Goal: Transaction & Acquisition: Book appointment/travel/reservation

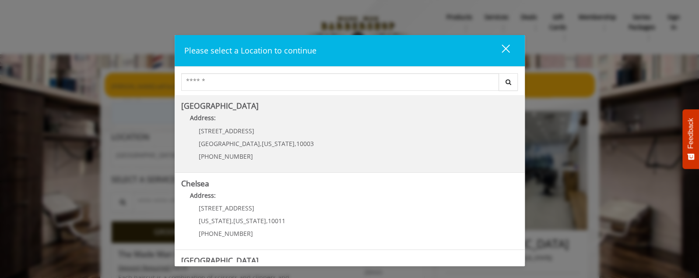
click at [221, 104] on b "Greenwich Village" at bounding box center [219, 105] width 77 height 11
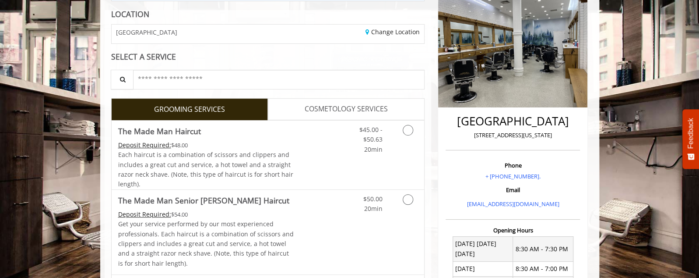
scroll to position [219, 0]
